Goal: Task Accomplishment & Management: Use online tool/utility

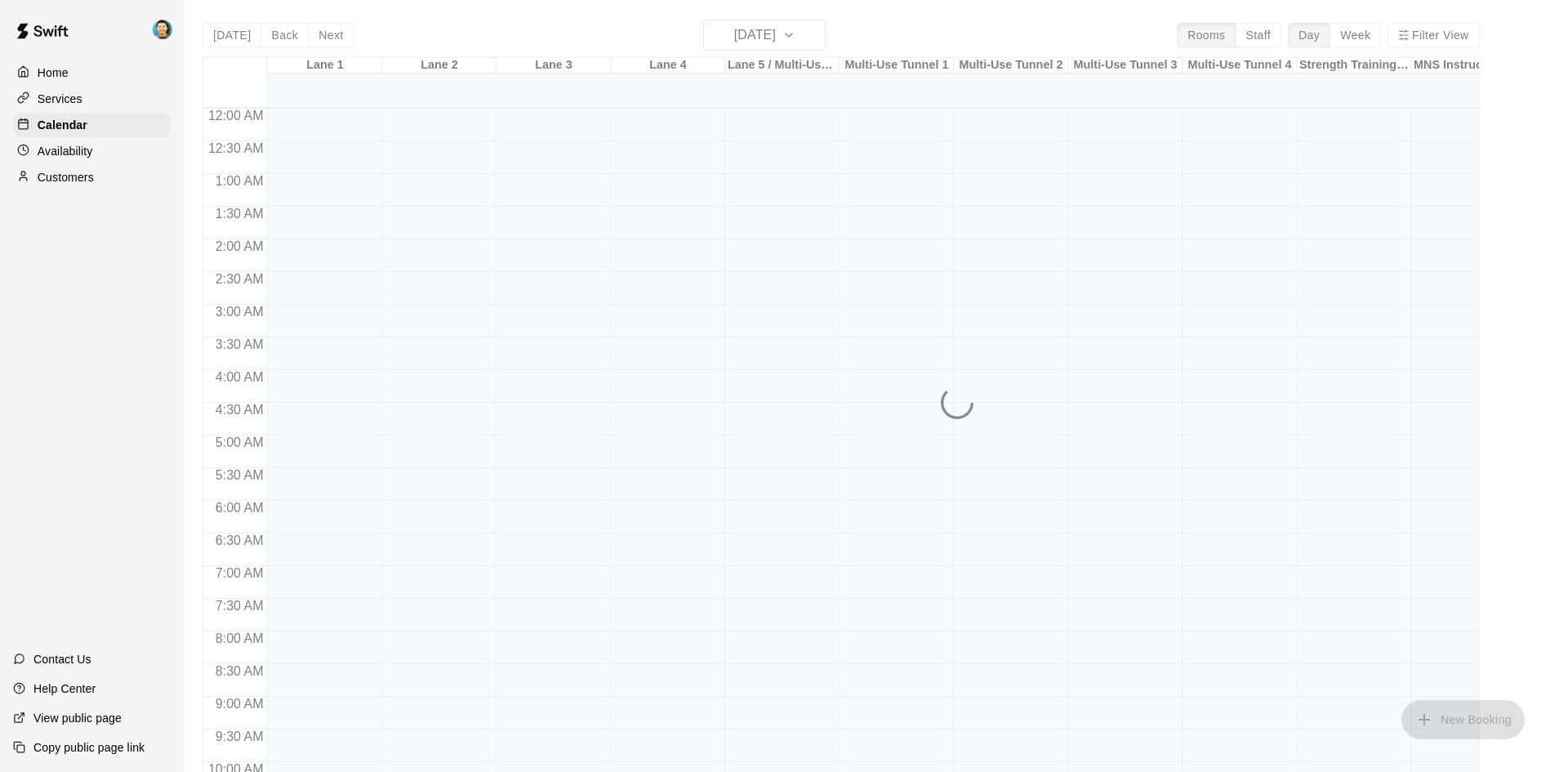
scroll to position [769, 0]
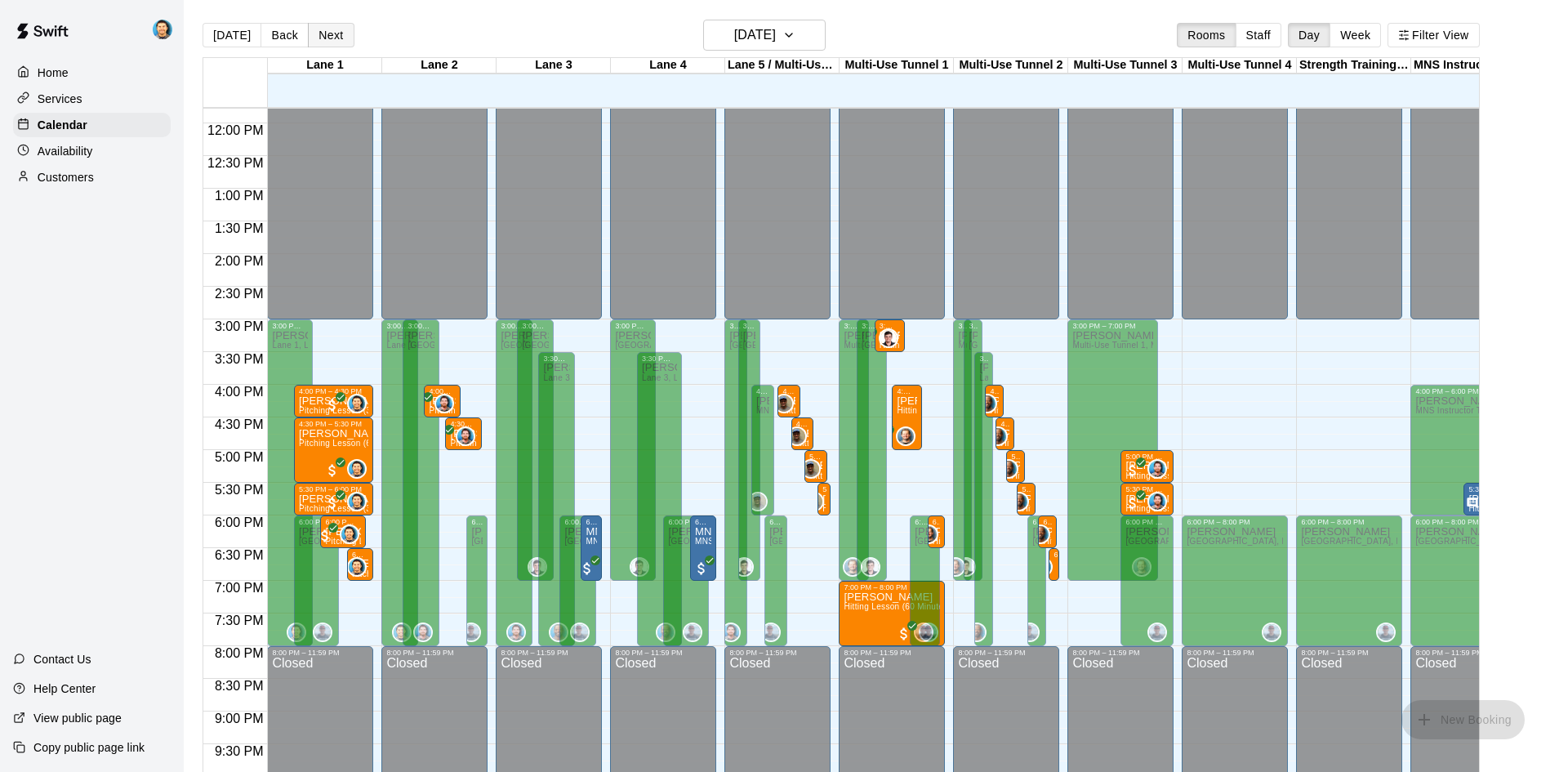
click at [337, 35] on button "Next" at bounding box center [330, 35] width 45 height 24
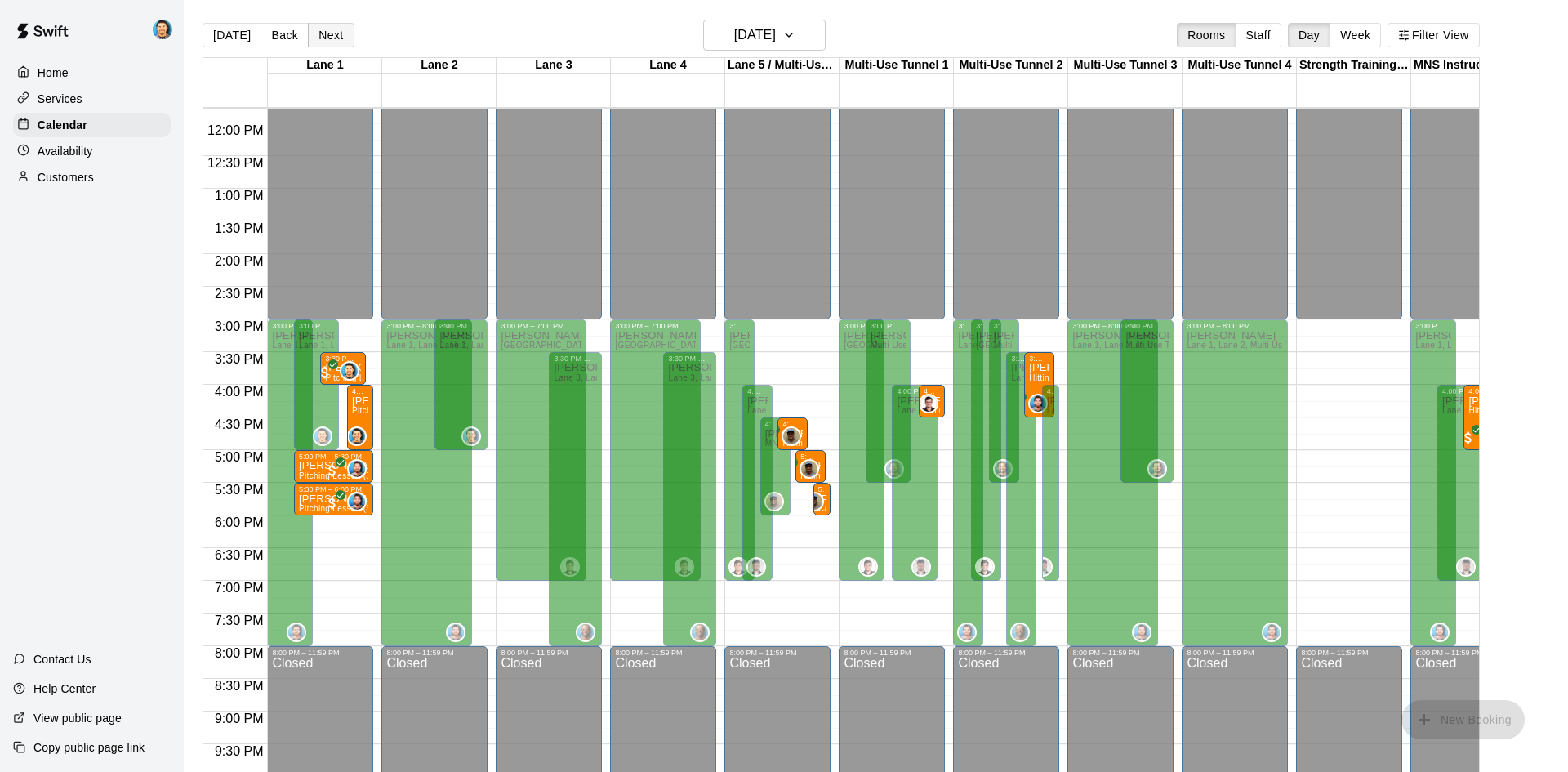
click at [337, 35] on button "Next" at bounding box center [330, 35] width 45 height 24
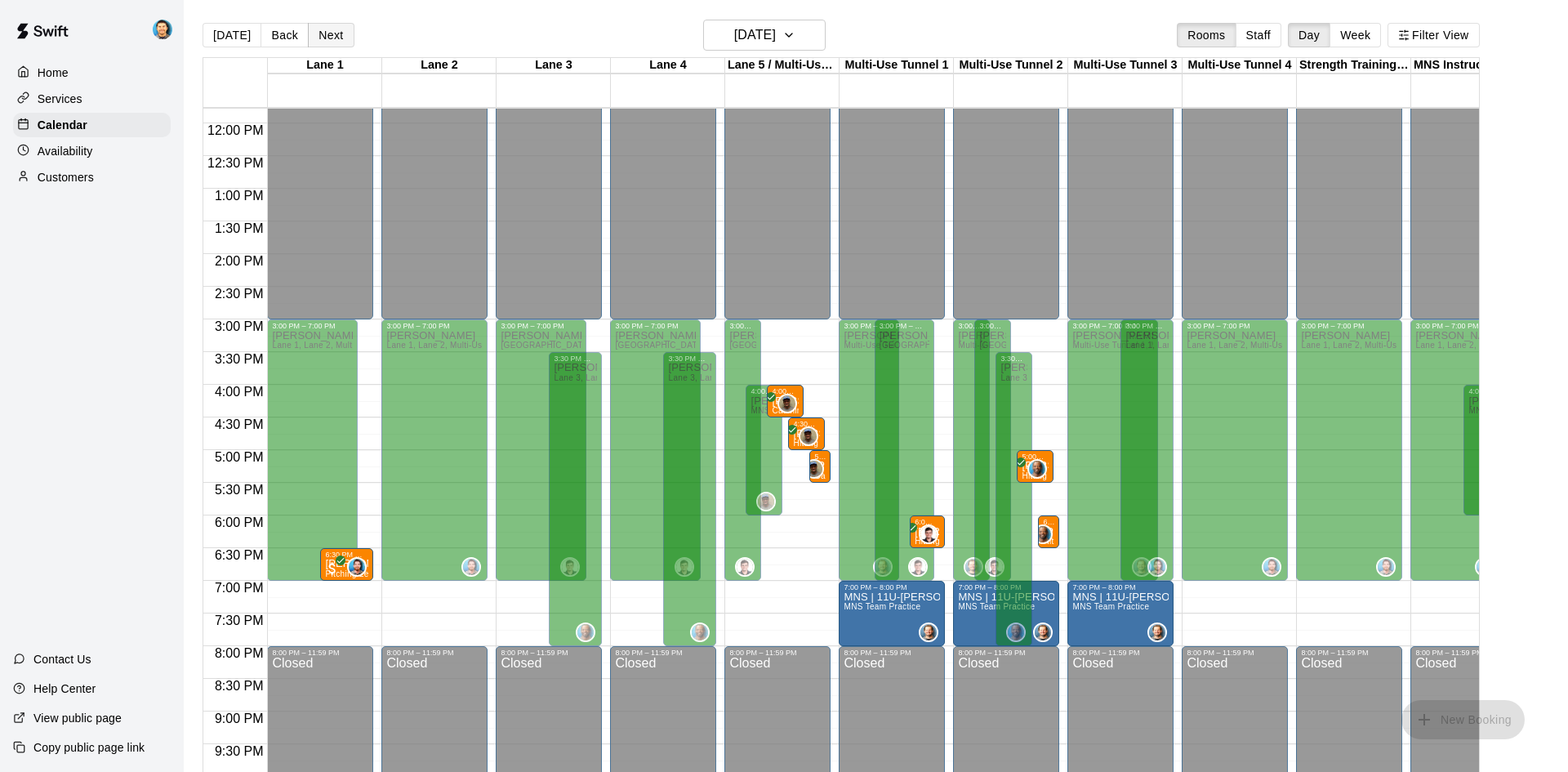
click at [337, 35] on button "Next" at bounding box center [330, 35] width 45 height 24
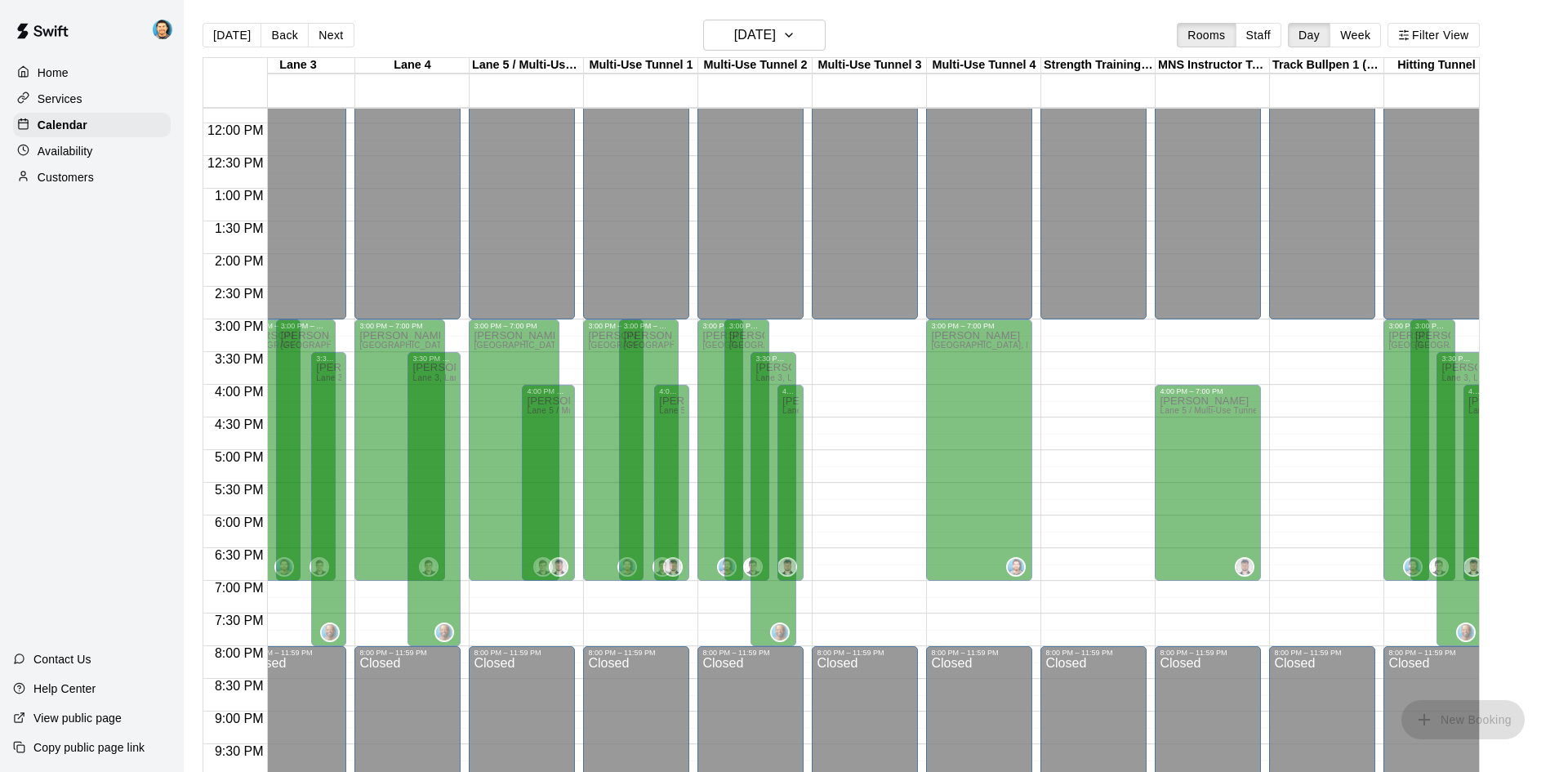
scroll to position [0, 0]
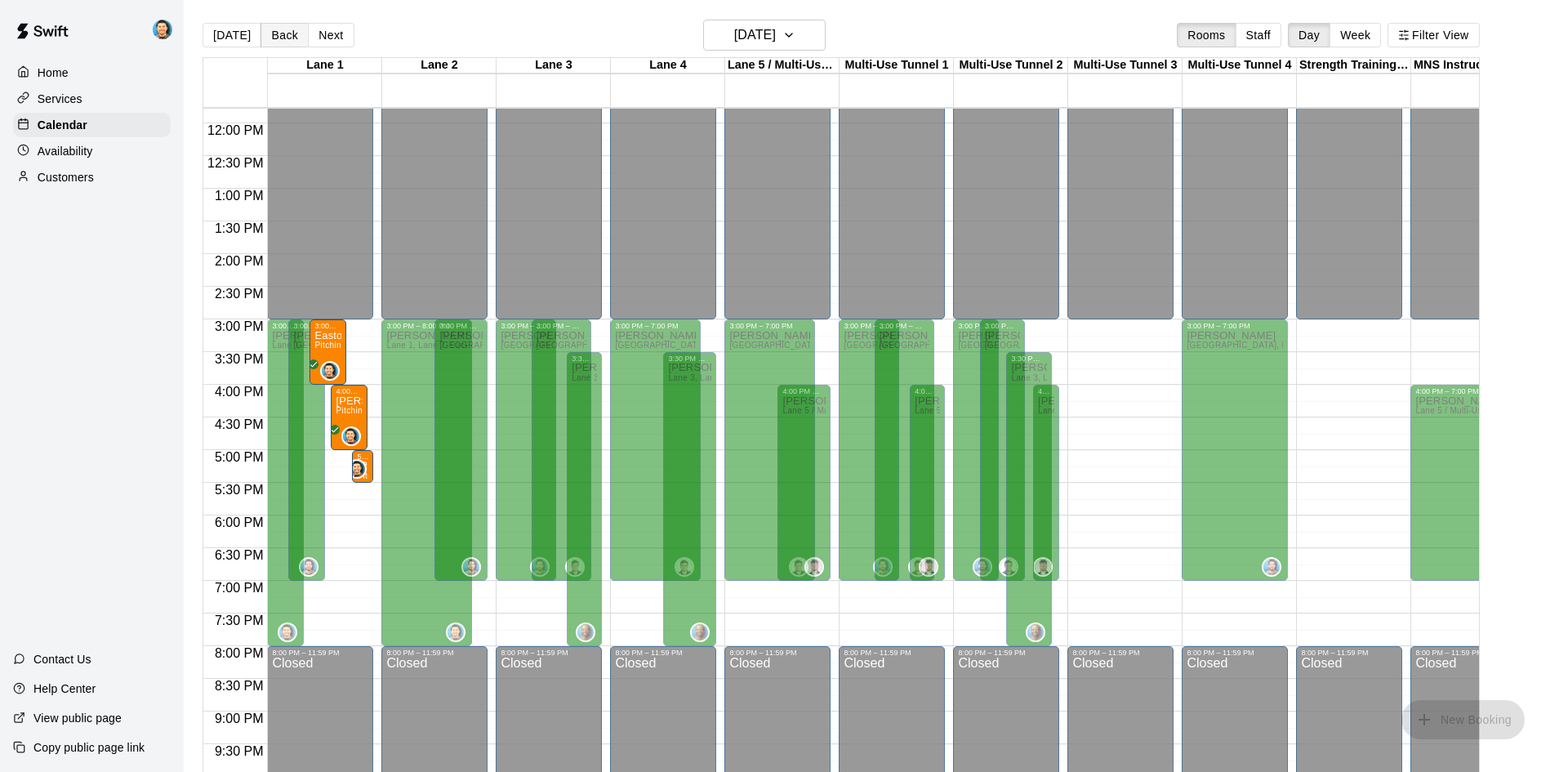
click at [292, 40] on button "Back" at bounding box center [284, 35] width 48 height 24
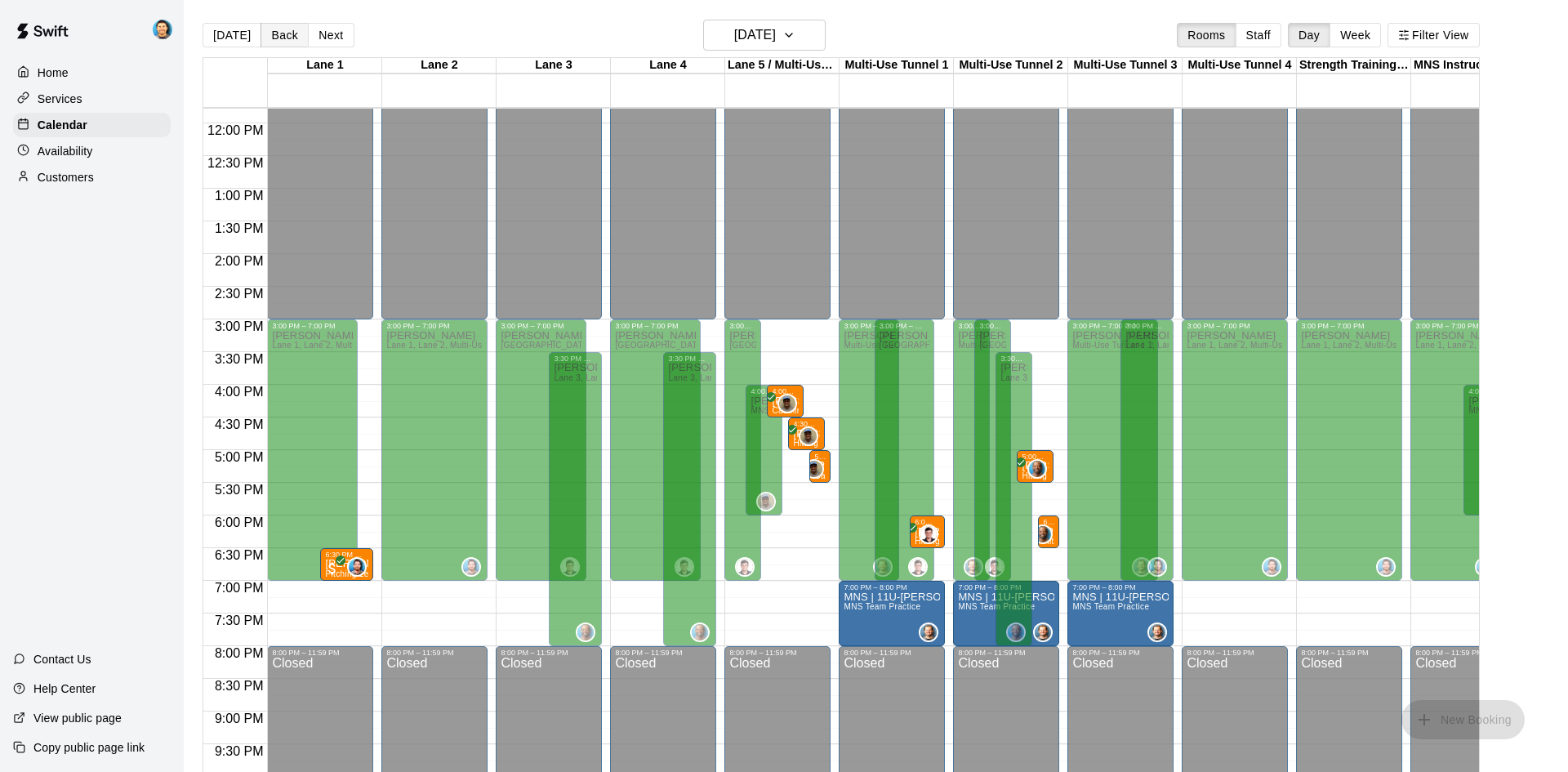
click at [292, 40] on button "Back" at bounding box center [284, 35] width 48 height 24
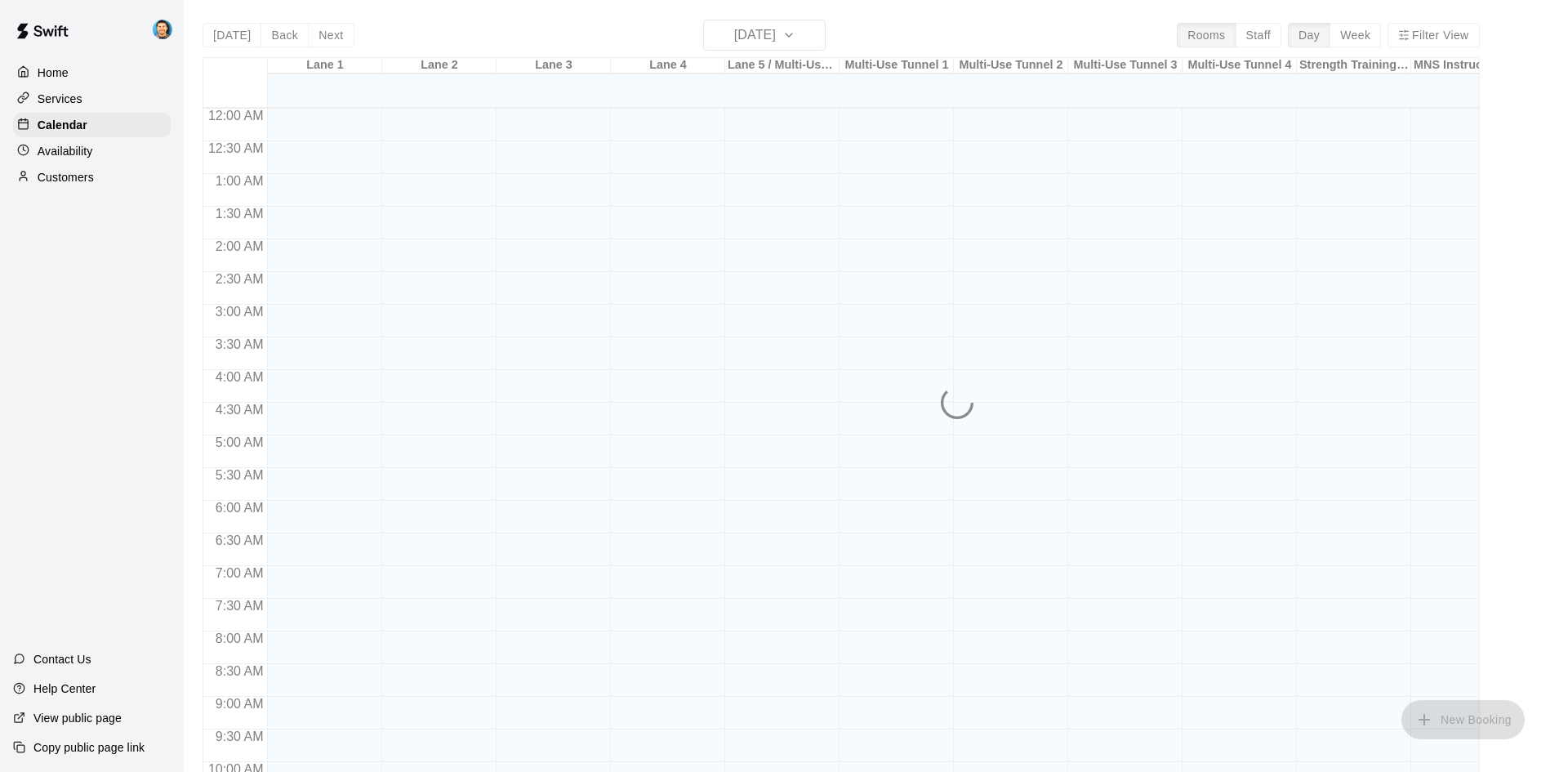
scroll to position [786, 0]
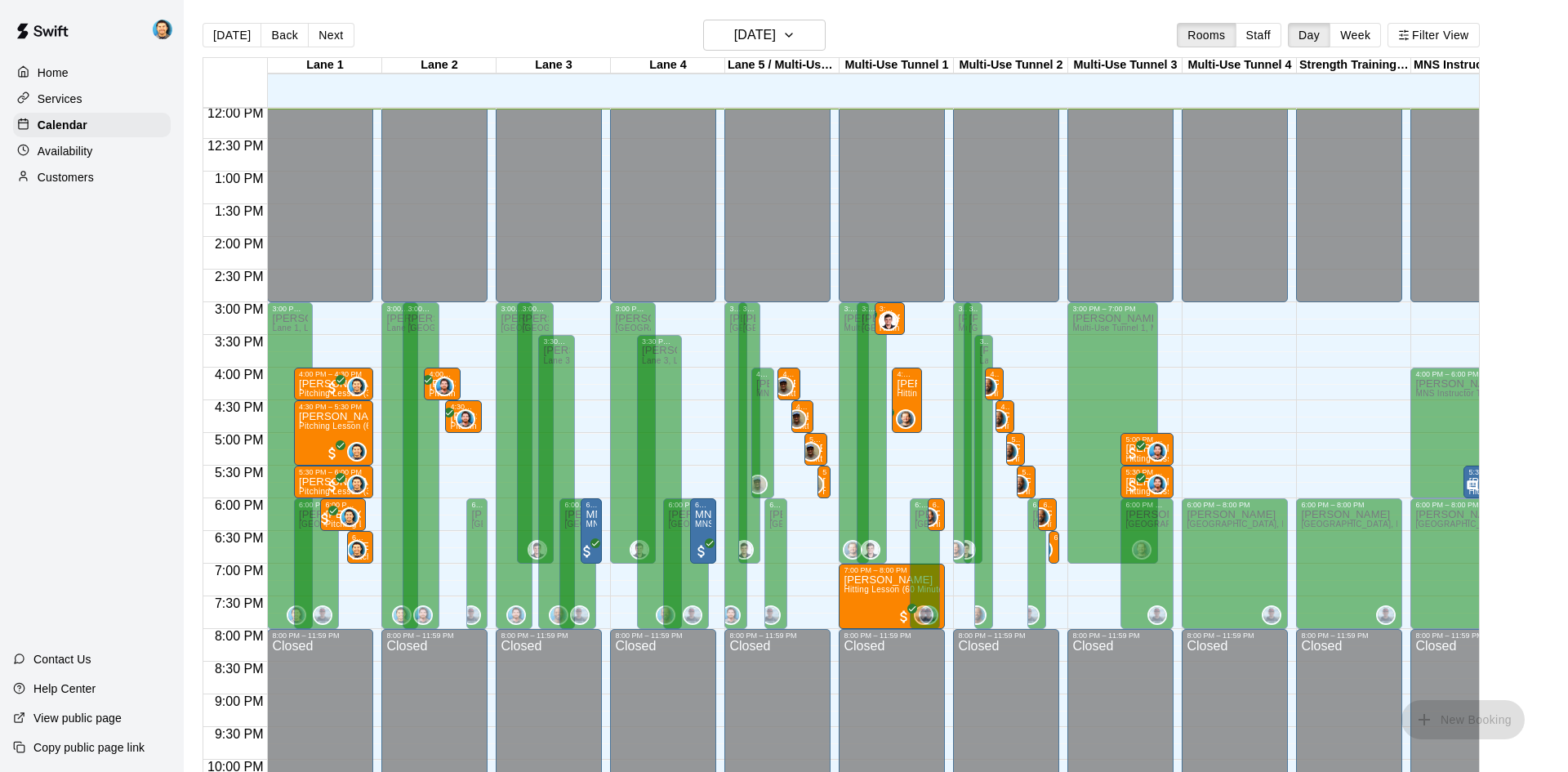
click at [143, 417] on div "Home Services Calendar Availability Customers Contact Us Help Center View publi…" at bounding box center [92, 386] width 184 height 772
click at [329, 37] on button "Next" at bounding box center [330, 35] width 45 height 24
